Goal: Information Seeking & Learning: Learn about a topic

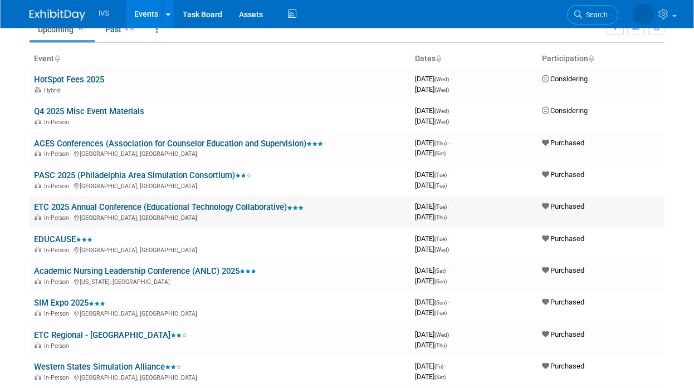
scroll to position [51, 0]
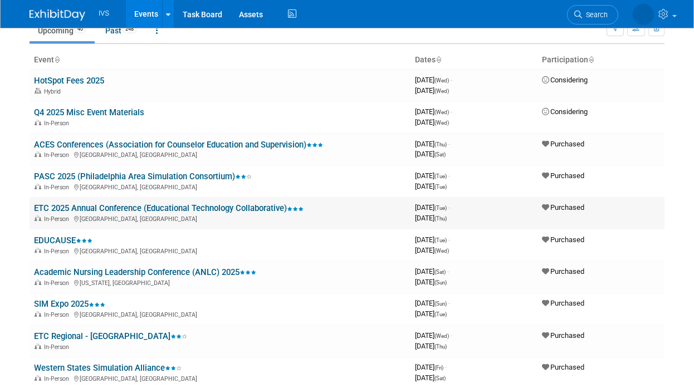
click at [204, 208] on link "ETC 2025 Annual Conference (Educational Technology Collaborative)" at bounding box center [169, 208] width 270 height 10
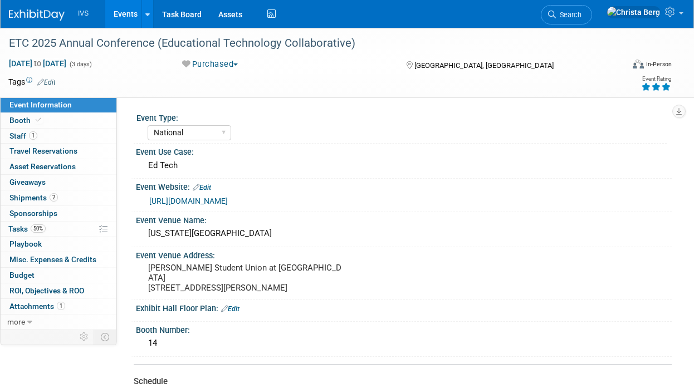
select select "National"
click at [76, 132] on link "1 Staff 1" at bounding box center [59, 136] width 116 height 15
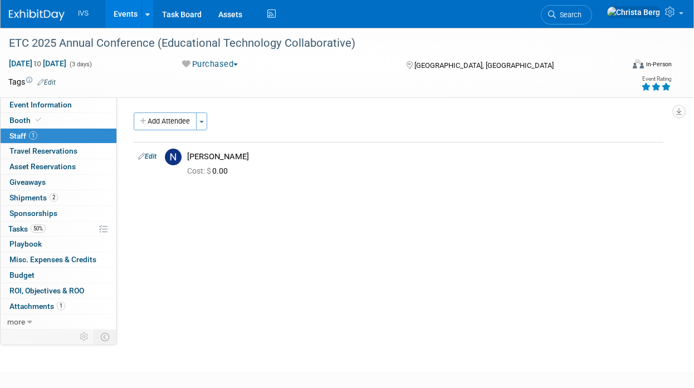
click at [120, 17] on link "Events" at bounding box center [125, 14] width 41 height 28
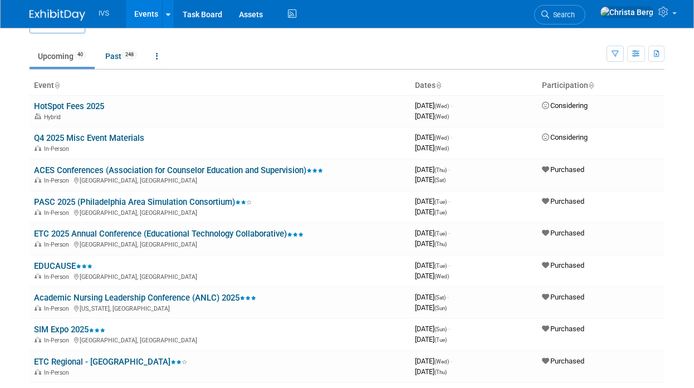
scroll to position [19, 0]
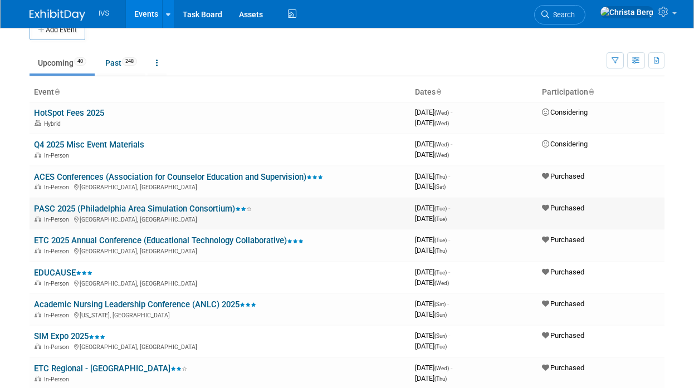
click at [75, 206] on link "PASC 2025 (Philadelphia Area Simulation Consortium)" at bounding box center [143, 209] width 218 height 10
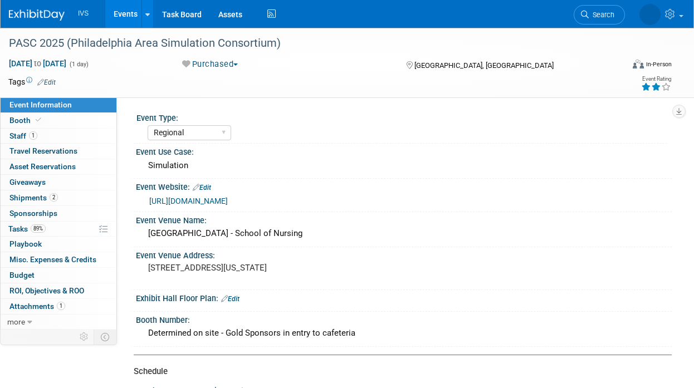
select select "Regional"
click at [56, 136] on link "1 Staff 1" at bounding box center [59, 136] width 116 height 15
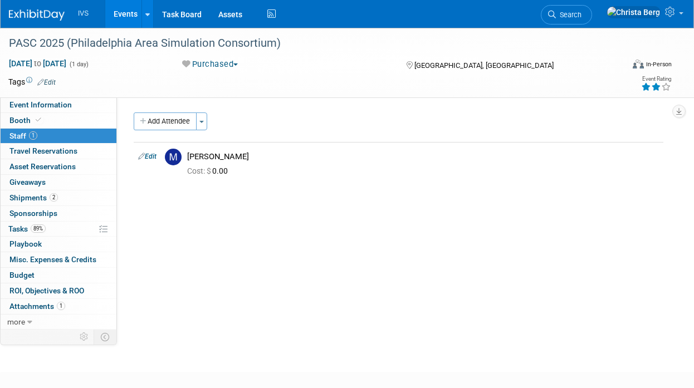
click at [119, 17] on link "Events" at bounding box center [125, 14] width 41 height 28
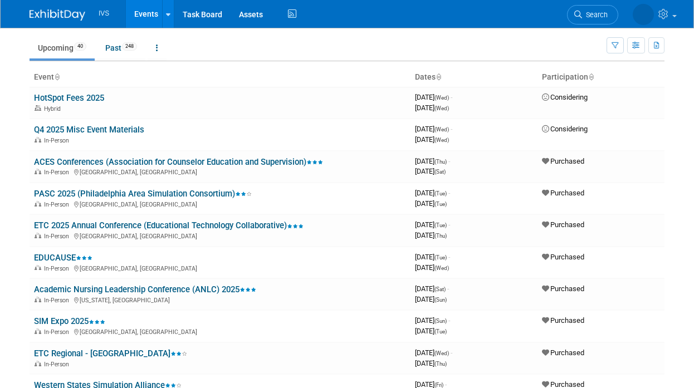
scroll to position [33, 0]
